Goal: Check status: Check status

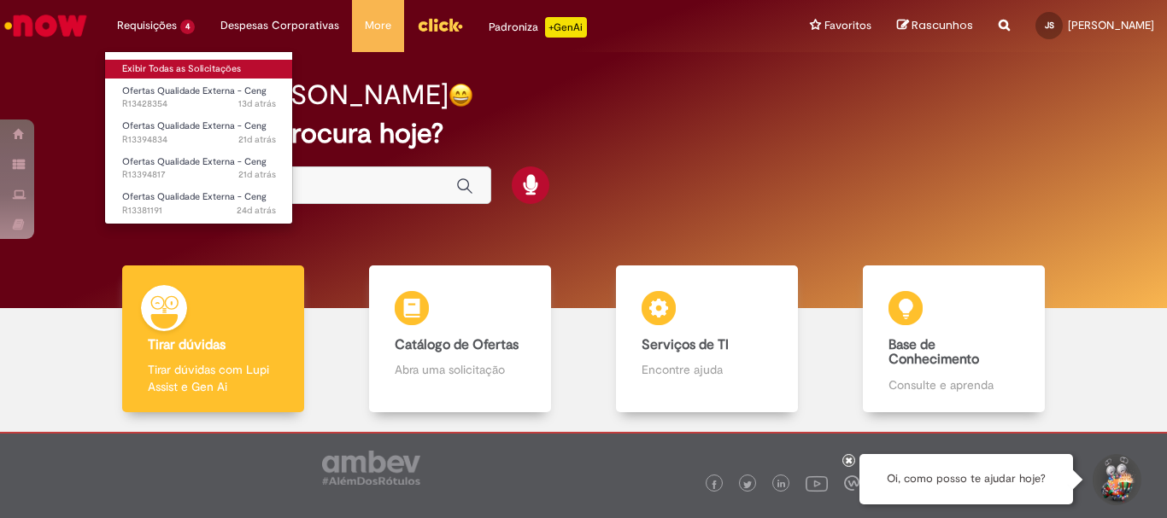
click at [149, 75] on link "Exibir Todas as Solicitações" at bounding box center [199, 69] width 188 height 19
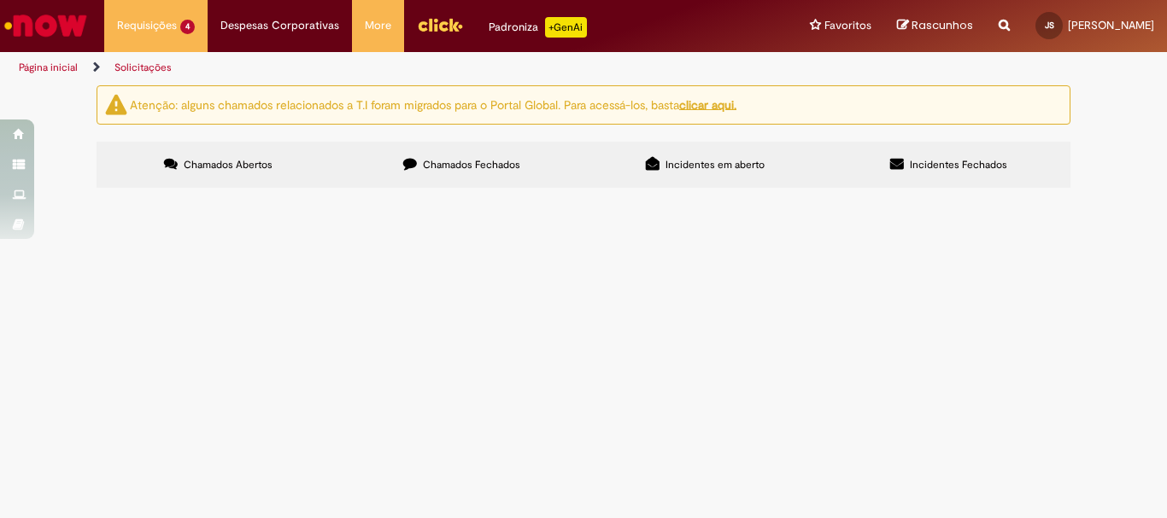
click at [0, 0] on span "Solicito reclassificação pela letra S do padrão , de acordo com as imagens o qu…" at bounding box center [0, 0] width 0 height 0
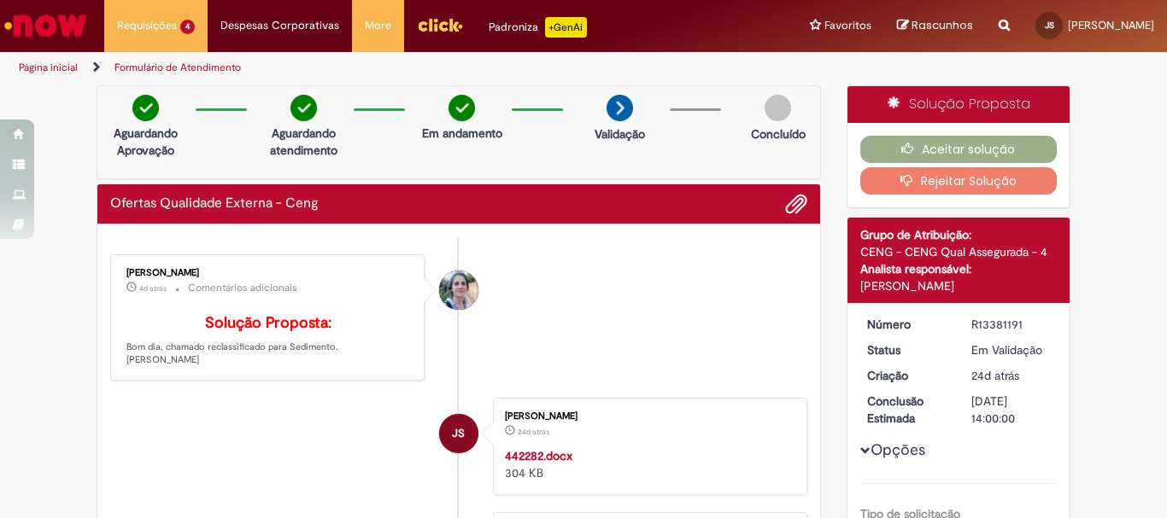
click at [61, 69] on link "Página inicial" at bounding box center [48, 68] width 59 height 14
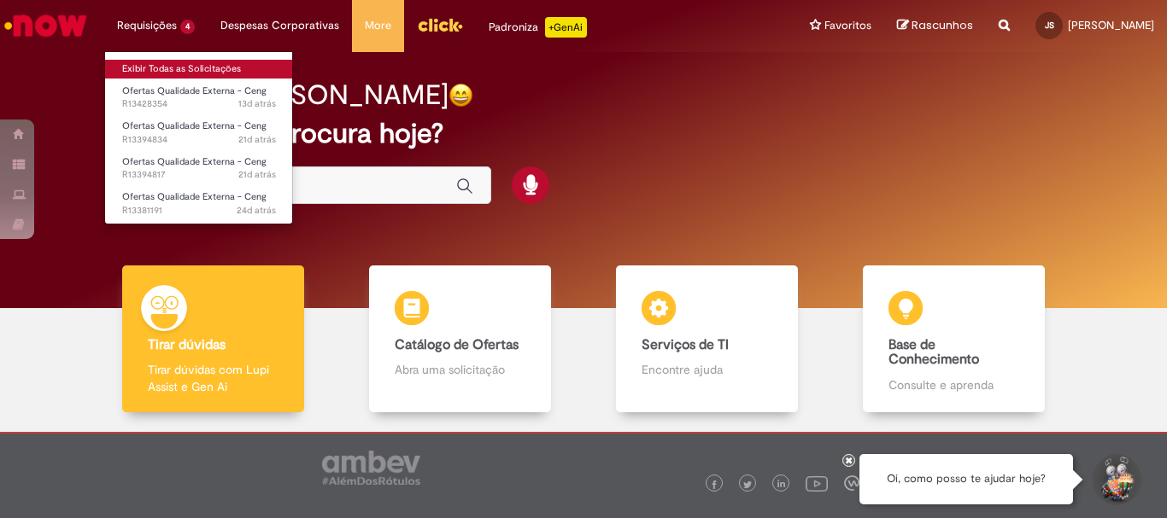
click at [195, 69] on link "Exibir Todas as Solicitações" at bounding box center [199, 69] width 188 height 19
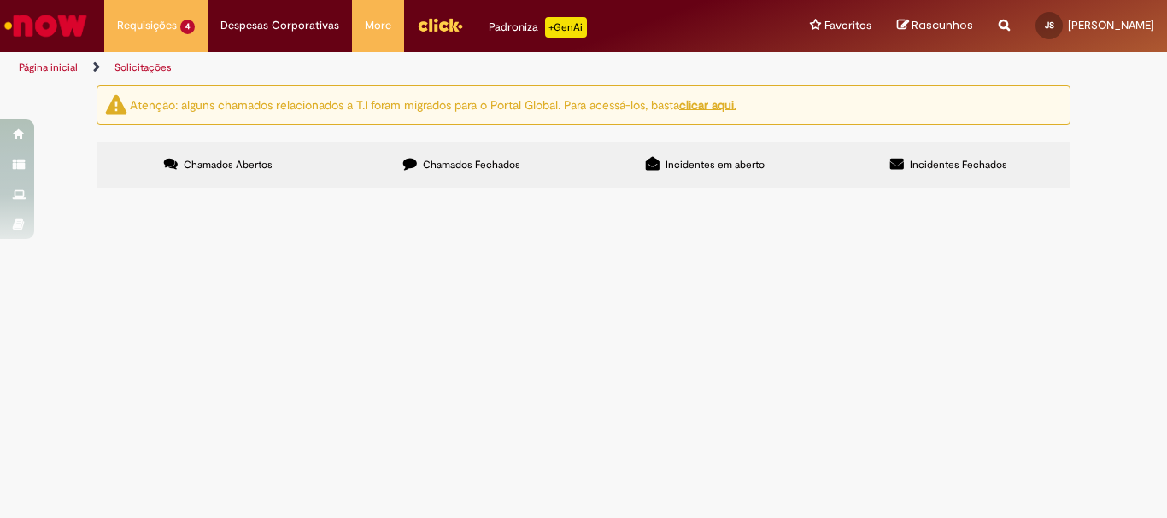
click at [0, 0] on span "Solicito expurgo pela letra W do padrão de expurgo de sac cliente abriu varios …" at bounding box center [0, 0] width 0 height 0
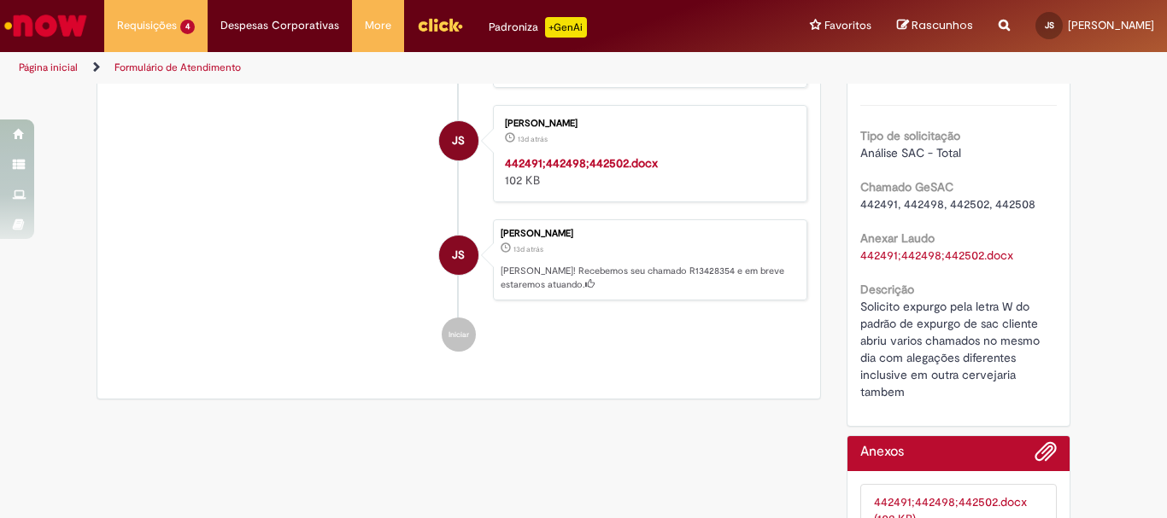
scroll to position [122, 0]
